Goal: Transaction & Acquisition: Purchase product/service

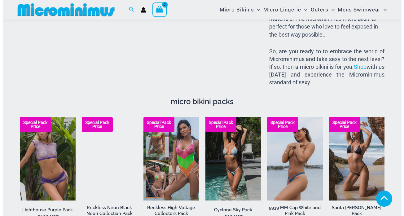
scroll to position [866, 0]
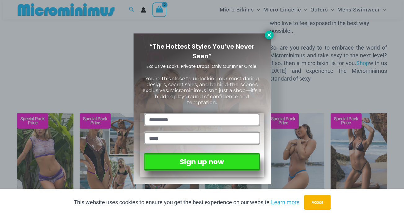
click at [268, 36] on icon at bounding box center [269, 34] width 3 height 3
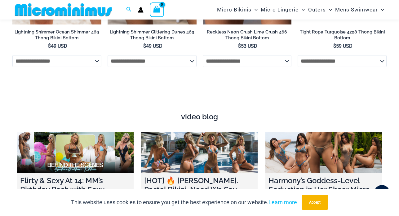
scroll to position [1917, 0]
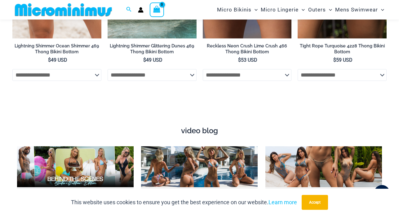
click at [193, 69] on select "**********" at bounding box center [152, 75] width 89 height 12
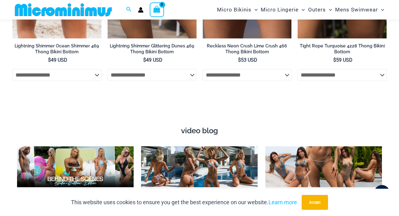
click at [97, 69] on select "**********" at bounding box center [56, 75] width 89 height 12
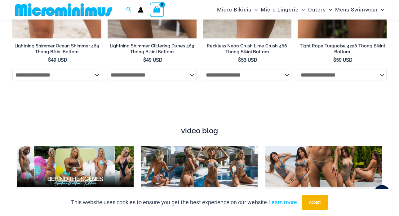
click at [286, 69] on select "**********" at bounding box center [247, 75] width 89 height 12
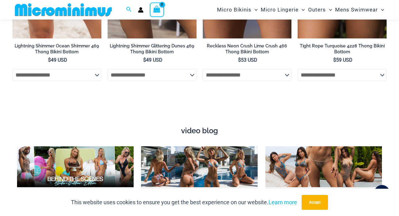
click at [382, 69] on select "**********" at bounding box center [342, 75] width 89 height 12
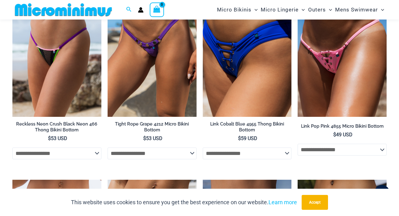
scroll to position [1637, 0]
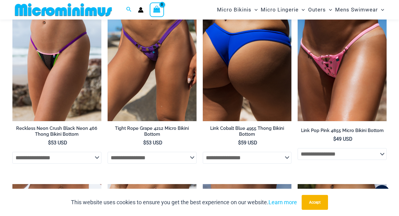
click at [246, 64] on img at bounding box center [247, 54] width 89 height 133
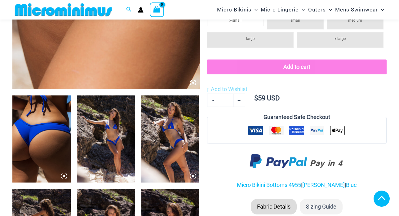
scroll to position [366, 0]
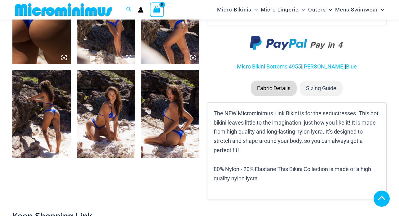
click at [130, 60] on icon at bounding box center [129, 58] width 6 height 6
click at [128, 59] on icon at bounding box center [129, 58] width 2 height 2
click at [130, 60] on icon at bounding box center [129, 58] width 6 height 6
click at [128, 59] on icon at bounding box center [129, 58] width 2 height 2
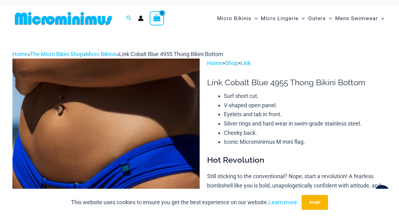
scroll to position [0, 0]
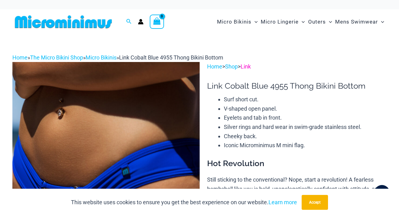
click at [250, 67] on link "Link" at bounding box center [246, 66] width 10 height 7
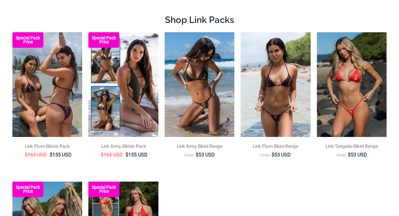
scroll to position [93, 0]
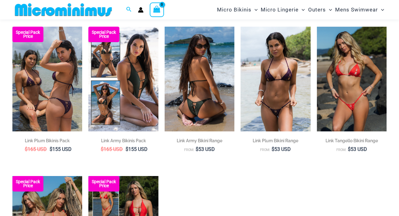
click at [206, 95] on img at bounding box center [200, 79] width 70 height 105
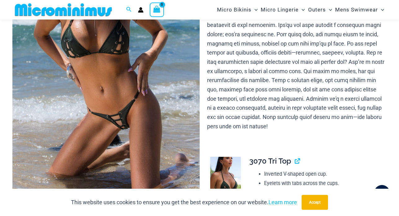
scroll to position [130, 0]
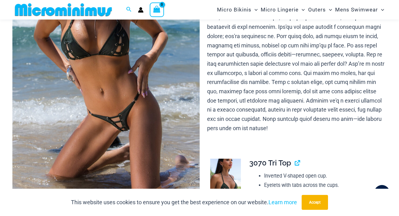
click at [119, 126] on img at bounding box center [105, 67] width 187 height 281
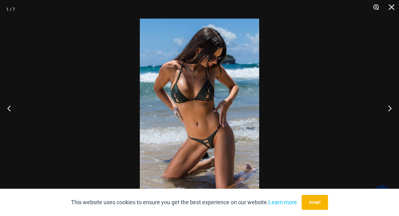
click at [374, 5] on button "Zoom" at bounding box center [374, 9] width 16 height 19
